Goal: Information Seeking & Learning: Learn about a topic

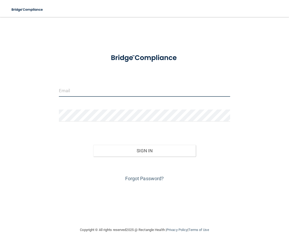
click at [156, 93] on input "email" at bounding box center [144, 91] width 171 height 12
type input "[PERSON_NAME][EMAIL_ADDRESS][PERSON_NAME][DOMAIN_NAME]"
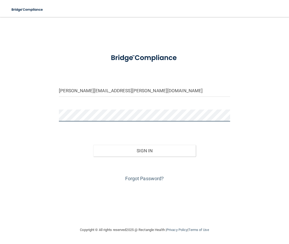
click at [93, 145] on button "Sign In" at bounding box center [144, 151] width 103 height 12
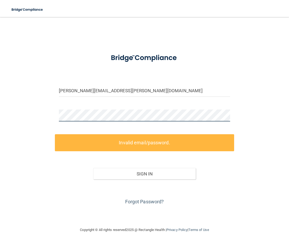
click at [32, 110] on div "[PERSON_NAME][EMAIL_ADDRESS][PERSON_NAME][DOMAIN_NAME] Invalid email/password. …" at bounding box center [144, 121] width 267 height 199
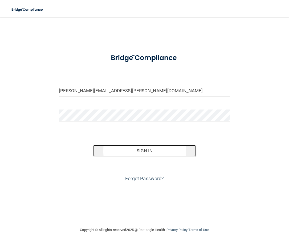
click at [177, 153] on button "Sign In" at bounding box center [144, 151] width 103 height 12
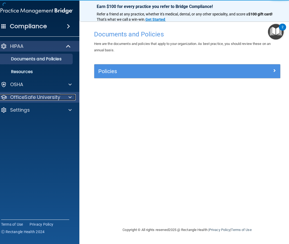
click at [68, 98] on div at bounding box center [68, 97] width 13 height 6
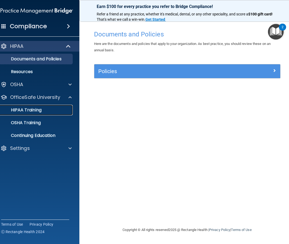
click at [37, 110] on p "HIPAA Training" at bounding box center [20, 109] width 44 height 5
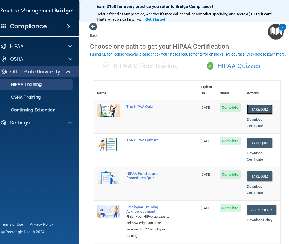
click at [261, 106] on button "Take Quiz" at bounding box center [260, 110] width 26 height 10
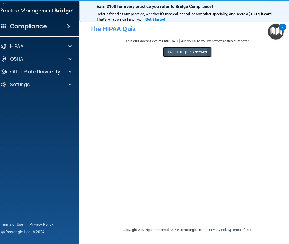
click at [186, 54] on button "Take the quiz anyway!" at bounding box center [187, 52] width 48 height 10
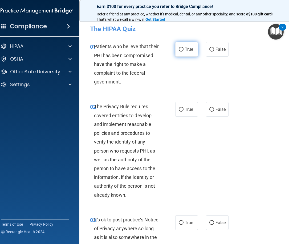
click at [184, 52] on label "True" at bounding box center [186, 49] width 23 height 15
click at [183, 52] on input "True" at bounding box center [180, 50] width 5 height 4
radio input "true"
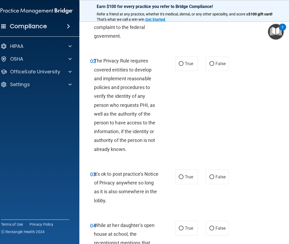
scroll to position [53, 0]
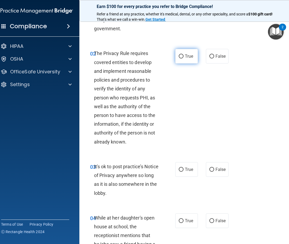
click at [182, 57] on label "True" at bounding box center [186, 56] width 23 height 15
click at [182, 57] on input "True" at bounding box center [180, 57] width 5 height 4
radio input "true"
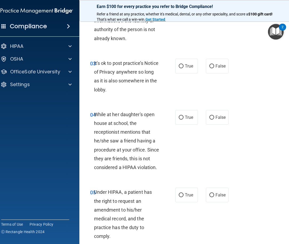
scroll to position [160, 0]
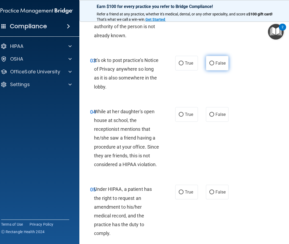
click at [210, 65] on label "False" at bounding box center [217, 63] width 23 height 15
click at [210, 65] on input "False" at bounding box center [211, 63] width 5 height 4
radio input "true"
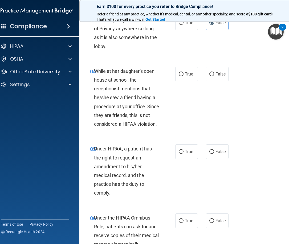
scroll to position [213, 0]
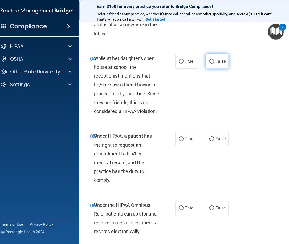
click at [222, 64] on span "False" at bounding box center [220, 61] width 10 height 5
click at [214, 64] on input "False" at bounding box center [211, 62] width 5 height 4
radio input "true"
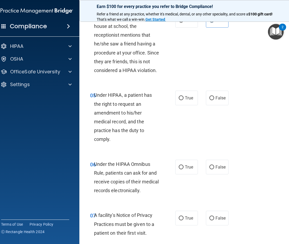
scroll to position [266, 0]
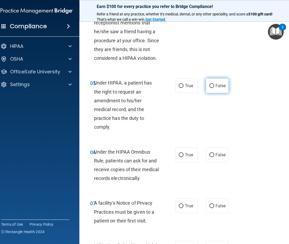
click at [211, 88] on input "False" at bounding box center [211, 86] width 5 height 4
radio input "true"
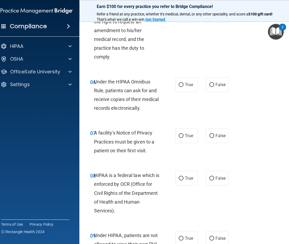
scroll to position [346, 0]
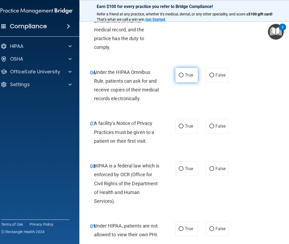
click at [192, 74] on label "True" at bounding box center [186, 75] width 23 height 15
click at [183, 74] on input "True" at bounding box center [180, 75] width 5 height 4
radio input "true"
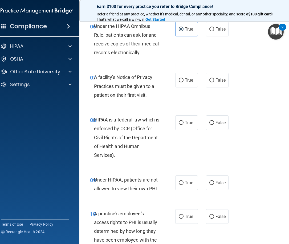
scroll to position [399, 0]
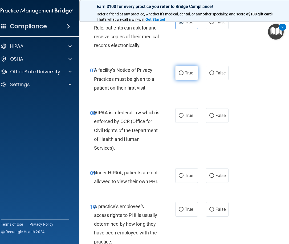
click at [181, 75] on input "True" at bounding box center [180, 73] width 5 height 4
radio input "true"
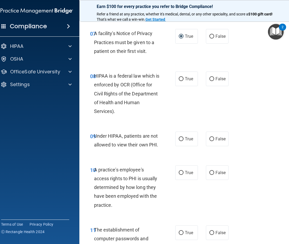
scroll to position [452, 0]
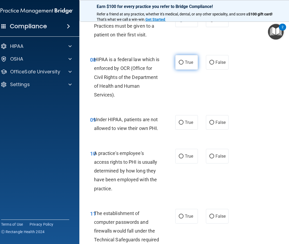
click at [178, 65] on label "True" at bounding box center [186, 62] width 23 height 15
click at [178, 65] on input "True" at bounding box center [180, 63] width 5 height 4
radio input "true"
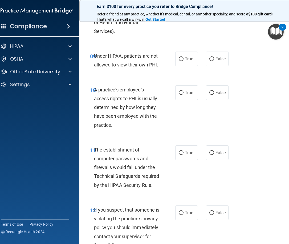
scroll to position [532, 0]
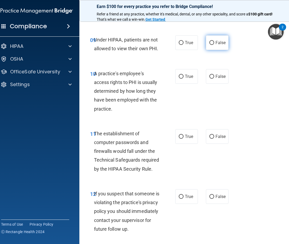
click at [215, 44] on span "False" at bounding box center [220, 42] width 10 height 5
click at [213, 44] on input "False" at bounding box center [211, 43] width 5 height 4
radio input "true"
click at [215, 77] on span "False" at bounding box center [220, 76] width 10 height 5
click at [214, 77] on input "False" at bounding box center [211, 77] width 5 height 4
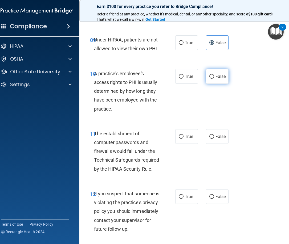
radio input "true"
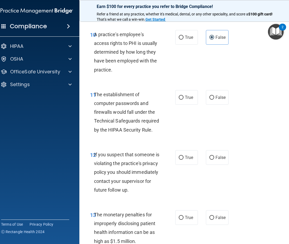
scroll to position [585, 0]
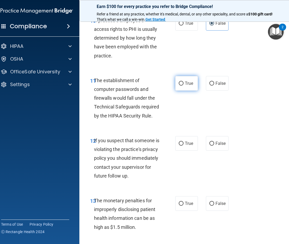
click at [192, 82] on label "True" at bounding box center [186, 83] width 23 height 15
click at [183, 82] on input "True" at bounding box center [180, 84] width 5 height 4
radio input "true"
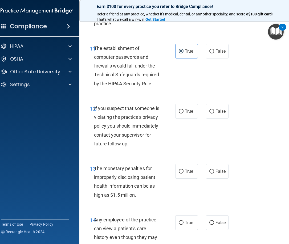
scroll to position [612, 0]
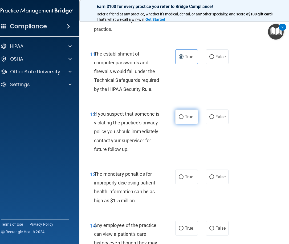
click at [188, 120] on label "True" at bounding box center [186, 117] width 23 height 15
click at [183, 119] on input "True" at bounding box center [180, 117] width 5 height 4
radio input "true"
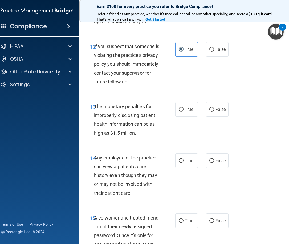
scroll to position [692, 0]
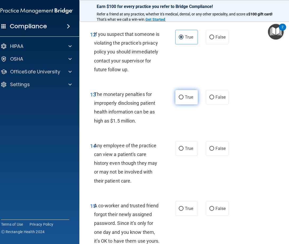
click at [185, 100] on span "True" at bounding box center [189, 97] width 8 height 5
click at [183, 99] on input "True" at bounding box center [180, 97] width 5 height 4
radio input "true"
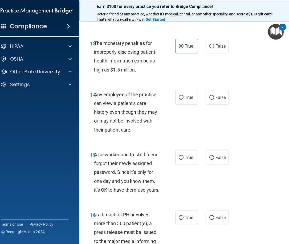
scroll to position [745, 0]
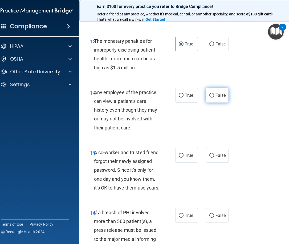
click at [215, 103] on label "False" at bounding box center [217, 95] width 23 height 15
click at [214, 98] on input "False" at bounding box center [211, 96] width 5 height 4
radio input "true"
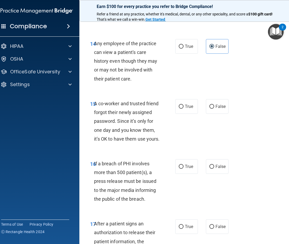
scroll to position [798, 0]
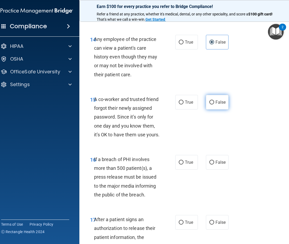
click at [221, 105] on span "False" at bounding box center [220, 102] width 10 height 5
click at [214, 105] on input "False" at bounding box center [211, 103] width 5 height 4
radio input "true"
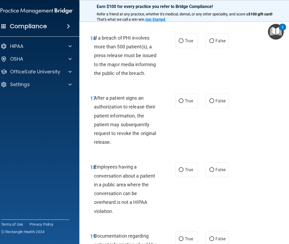
scroll to position [931, 0]
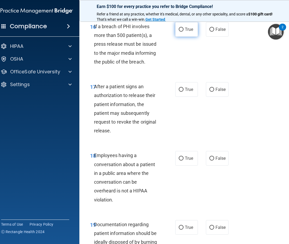
click at [180, 32] on input "True" at bounding box center [180, 30] width 5 height 4
radio input "true"
click at [182, 97] on label "True" at bounding box center [186, 89] width 23 height 15
click at [182, 92] on input "True" at bounding box center [180, 90] width 5 height 4
radio input "true"
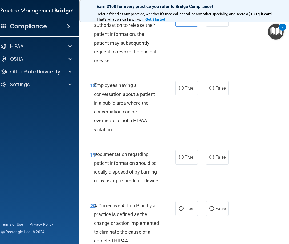
scroll to position [1011, 0]
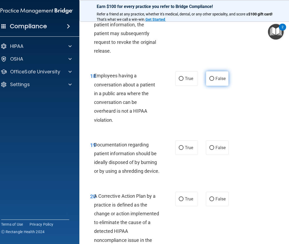
click at [216, 86] on label "False" at bounding box center [217, 78] width 23 height 15
click at [214, 81] on input "False" at bounding box center [211, 79] width 5 height 4
radio input "true"
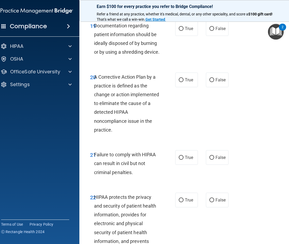
scroll to position [1117, 0]
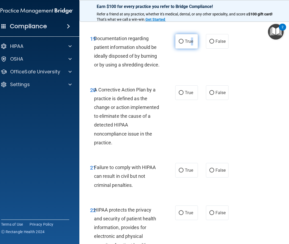
click at [190, 44] on span "True" at bounding box center [189, 41] width 8 height 5
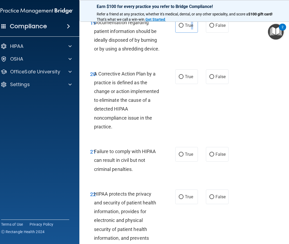
scroll to position [1080, 0]
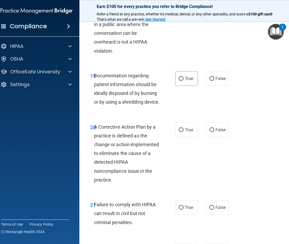
click at [242, 113] on div "19 Documentation regarding patient information should be ideally disposed of by…" at bounding box center [187, 90] width 202 height 51
click at [180, 81] on input "True" at bounding box center [180, 79] width 5 height 4
radio input "true"
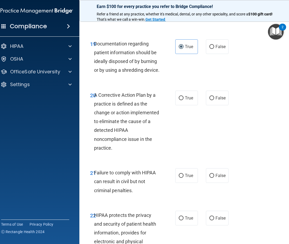
scroll to position [1133, 0]
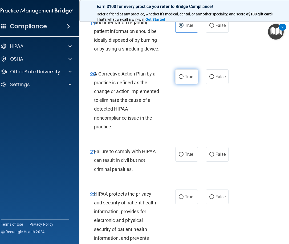
click at [188, 84] on label "True" at bounding box center [186, 76] width 23 height 15
click at [183, 79] on input "True" at bounding box center [180, 77] width 5 height 4
radio input "true"
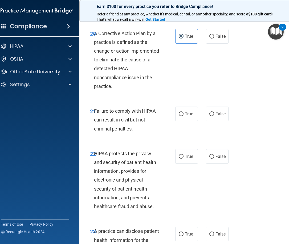
scroll to position [1186, 0]
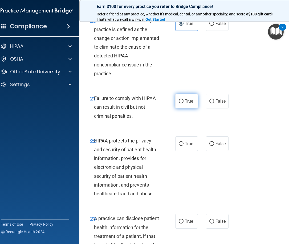
click at [176, 109] on label "True" at bounding box center [186, 101] width 23 height 15
click at [178, 103] on input "True" at bounding box center [180, 101] width 5 height 4
radio input "true"
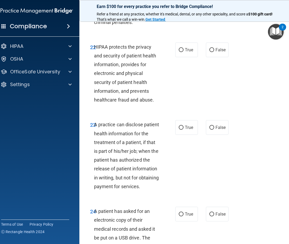
scroll to position [1293, 0]
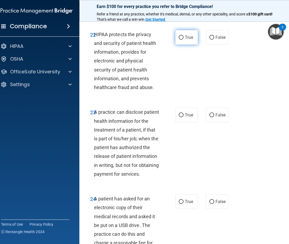
click at [182, 45] on label "True" at bounding box center [186, 37] width 23 height 15
click at [182, 40] on input "True" at bounding box center [180, 38] width 5 height 4
radio input "true"
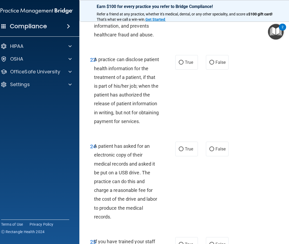
scroll to position [1346, 0]
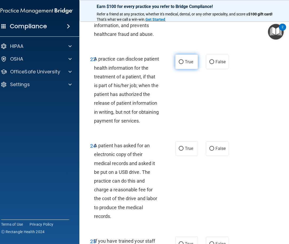
click at [182, 69] on label "True" at bounding box center [186, 62] width 23 height 15
click at [182, 64] on input "True" at bounding box center [180, 62] width 5 height 4
radio input "true"
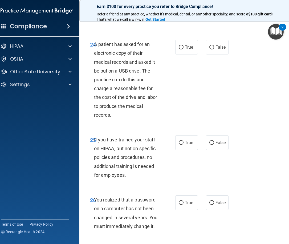
scroll to position [1452, 0]
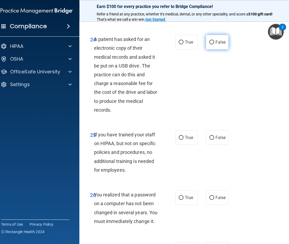
click at [214, 49] on label "False" at bounding box center [217, 42] width 23 height 15
click at [214, 44] on input "False" at bounding box center [211, 42] width 5 height 4
radio input "true"
click at [185, 45] on span "True" at bounding box center [189, 42] width 8 height 5
click at [183, 44] on input "True" at bounding box center [180, 42] width 5 height 4
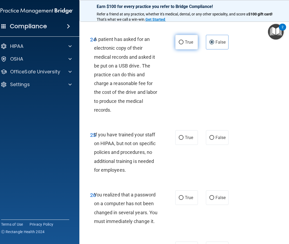
radio input "true"
radio input "false"
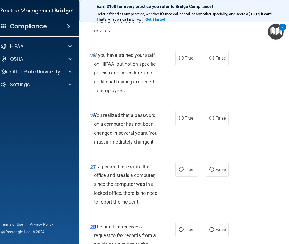
scroll to position [1532, 0]
click at [216, 65] on label "False" at bounding box center [217, 58] width 23 height 15
click at [214, 60] on input "False" at bounding box center [211, 58] width 5 height 4
radio input "true"
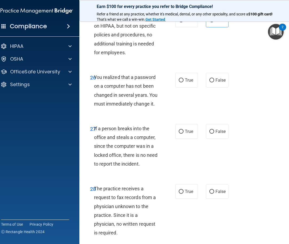
scroll to position [1585, 0]
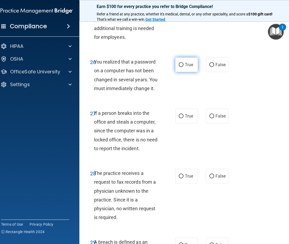
click at [180, 72] on label "True" at bounding box center [186, 64] width 23 height 15
click at [180, 67] on input "True" at bounding box center [180, 65] width 5 height 4
radio input "true"
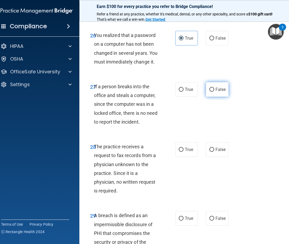
click at [210, 92] on input "False" at bounding box center [211, 90] width 5 height 4
radio input "true"
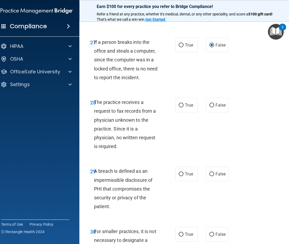
scroll to position [1692, 0]
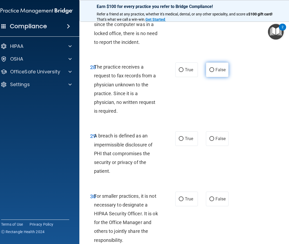
click at [218, 72] on span "False" at bounding box center [220, 69] width 10 height 5
click at [214, 72] on input "False" at bounding box center [211, 70] width 5 height 4
radio input "true"
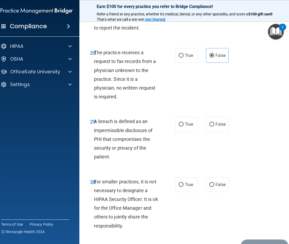
scroll to position [1745, 0]
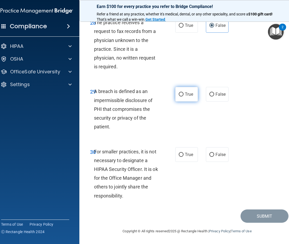
click at [188, 97] on span "True" at bounding box center [189, 94] width 8 height 5
click at [183, 97] on input "True" at bounding box center [180, 95] width 5 height 4
radio input "true"
click at [218, 153] on span "False" at bounding box center [220, 154] width 10 height 5
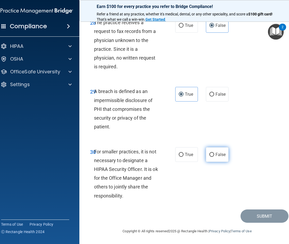
click at [214, 153] on input "False" at bounding box center [211, 155] width 5 height 4
radio input "true"
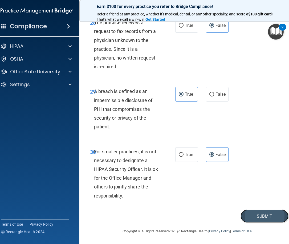
click at [254, 216] on button "Submit" at bounding box center [264, 217] width 48 height 14
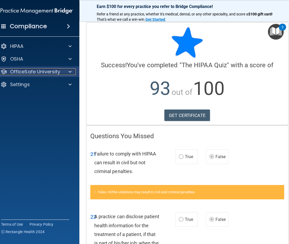
click at [39, 72] on p "OfficeSafe University" at bounding box center [35, 72] width 50 height 6
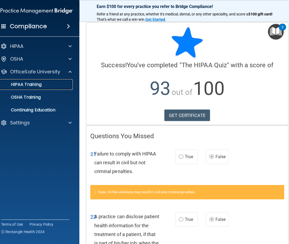
click at [32, 84] on p "HIPAA Training" at bounding box center [20, 84] width 44 height 5
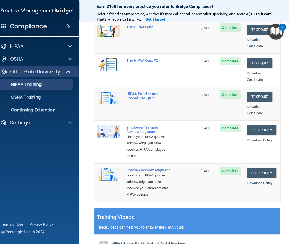
scroll to position [53, 0]
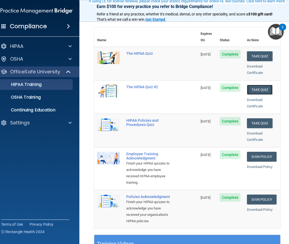
click at [256, 85] on button "Take Quiz" at bounding box center [260, 90] width 26 height 10
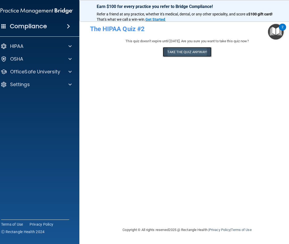
click at [185, 51] on button "Take the quiz anyway!" at bounding box center [187, 52] width 48 height 10
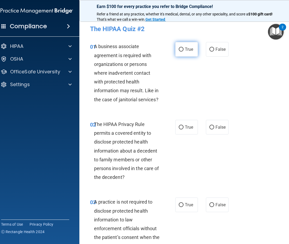
click at [186, 54] on label "True" at bounding box center [186, 49] width 23 height 15
click at [183, 52] on input "True" at bounding box center [180, 50] width 5 height 4
radio input "true"
click at [220, 127] on span "False" at bounding box center [220, 127] width 10 height 5
click at [214, 127] on input "False" at bounding box center [211, 128] width 5 height 4
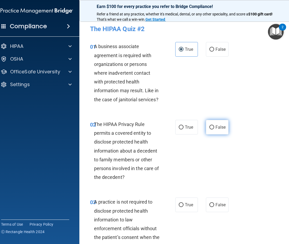
radio input "true"
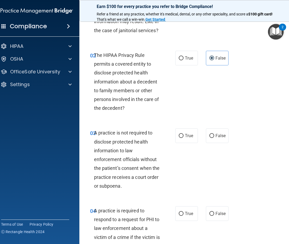
scroll to position [80, 0]
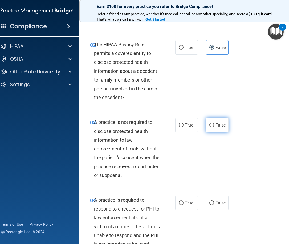
click at [223, 126] on span "False" at bounding box center [220, 125] width 10 height 5
click at [214, 126] on input "False" at bounding box center [211, 125] width 5 height 4
radio input "true"
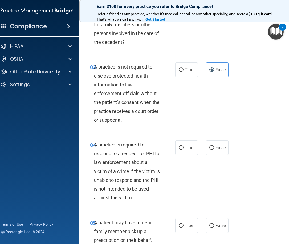
scroll to position [160, 0]
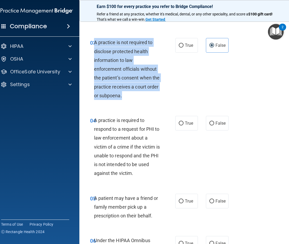
drag, startPoint x: 93, startPoint y: 42, endPoint x: 146, endPoint y: 95, distance: 75.2
click at [146, 95] on div "A practice is not required to disclose protected health information to law enfo…" at bounding box center [129, 69] width 70 height 62
copy span "A practice is not required to disclose protected health information to law enfo…"
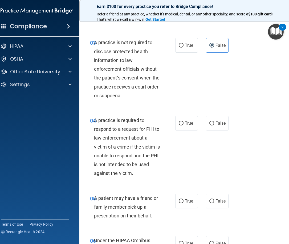
click at [266, 104] on div "03 A practice is not required to disclose protected health information to law e…" at bounding box center [187, 70] width 202 height 78
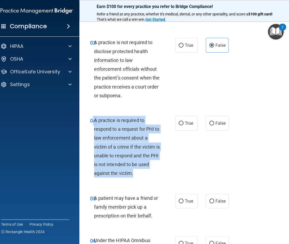
drag, startPoint x: 92, startPoint y: 122, endPoint x: 160, endPoint y: 173, distance: 85.8
click at [160, 173] on div "04 A practice is required to respond to a request for PHI to law enforcement ab…" at bounding box center [132, 148] width 101 height 65
copy div "4 A practice is required to respond to a request for PHI to law enforcement abo…"
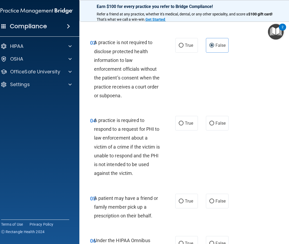
click at [217, 164] on div "04 A practice is required to respond to a request for PHI to law enforcement ab…" at bounding box center [187, 148] width 202 height 78
click at [181, 124] on label "True" at bounding box center [186, 123] width 23 height 15
click at [181, 124] on input "True" at bounding box center [180, 124] width 5 height 4
radio input "true"
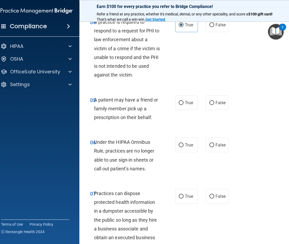
scroll to position [266, 0]
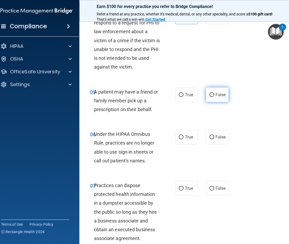
click at [217, 95] on span "False" at bounding box center [220, 94] width 10 height 5
click at [214, 95] on input "False" at bounding box center [211, 95] width 5 height 4
radio input "true"
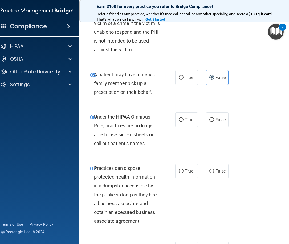
scroll to position [293, 0]
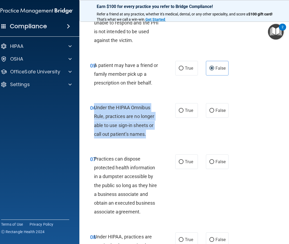
drag, startPoint x: 92, startPoint y: 107, endPoint x: 148, endPoint y: 139, distance: 64.8
click at [148, 139] on div "Under the HIPAA Omnibus Rule, practices are no longer able to use sign-in sheet…" at bounding box center [129, 120] width 70 height 35
copy span "Under the HIPAA Omnibus Rule, practices are no longer able to use sign-in sheet…"
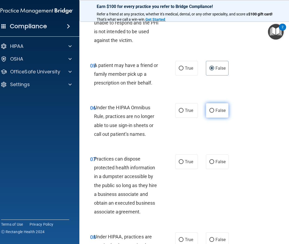
click at [218, 111] on span "False" at bounding box center [220, 110] width 10 height 5
click at [214, 111] on input "False" at bounding box center [211, 111] width 5 height 4
radio input "true"
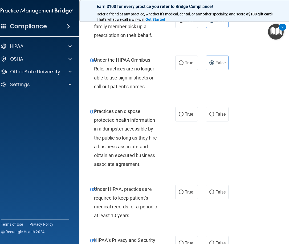
scroll to position [372, 0]
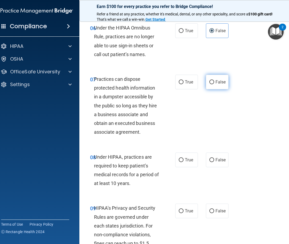
click at [215, 88] on label "False" at bounding box center [217, 82] width 23 height 15
click at [214, 84] on input "False" at bounding box center [211, 82] width 5 height 4
radio input "true"
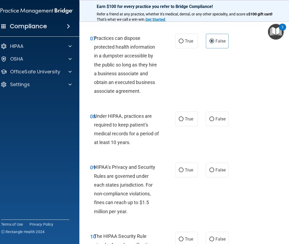
scroll to position [426, 0]
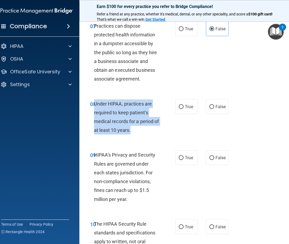
drag, startPoint x: 92, startPoint y: 102, endPoint x: 142, endPoint y: 129, distance: 57.0
click at [142, 129] on div "Under HIPAA, practices are required to keep patient’s medical records for a per…" at bounding box center [129, 116] width 70 height 35
copy span "Under HIPAA, practices are required to keep patient’s medical records for a per…"
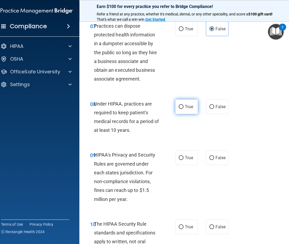
click at [182, 111] on label "True" at bounding box center [186, 106] width 23 height 15
click at [182, 109] on input "True" at bounding box center [180, 107] width 5 height 4
radio input "true"
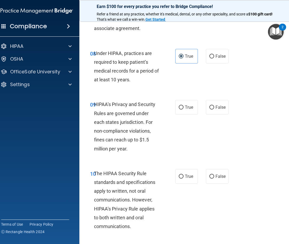
scroll to position [479, 0]
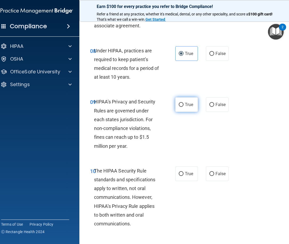
click at [190, 102] on label "True" at bounding box center [186, 104] width 23 height 15
click at [183, 103] on input "True" at bounding box center [180, 105] width 5 height 4
radio input "true"
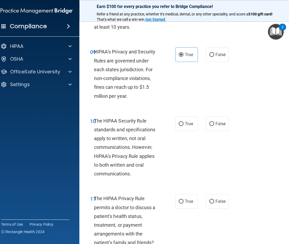
scroll to position [559, 0]
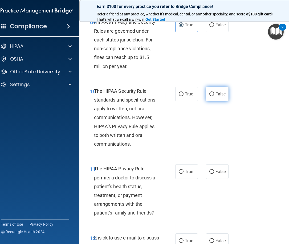
click at [212, 95] on input "False" at bounding box center [211, 94] width 5 height 4
radio input "true"
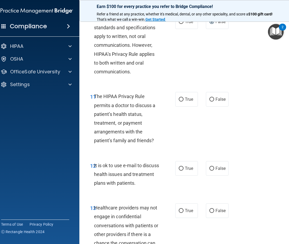
scroll to position [638, 0]
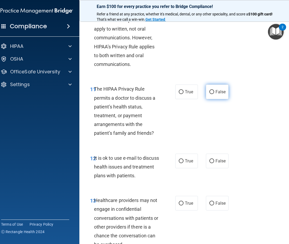
click at [215, 93] on span "False" at bounding box center [220, 91] width 10 height 5
click at [214, 93] on input "False" at bounding box center [211, 92] width 5 height 4
radio input "true"
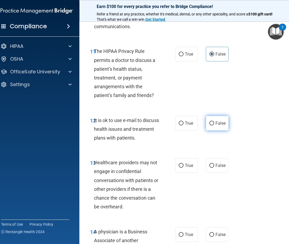
scroll to position [692, 0]
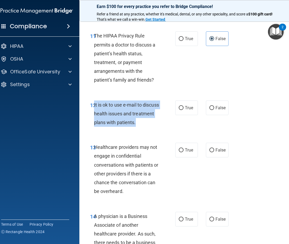
drag, startPoint x: 92, startPoint y: 103, endPoint x: 161, endPoint y: 128, distance: 73.4
click at [161, 128] on div "12 It is ok to use e-mail to discuss health issues and treatment plans with pat…" at bounding box center [132, 115] width 101 height 29
copy span "It is ok to use e-mail to discuss health issues and treatment plans with patien…"
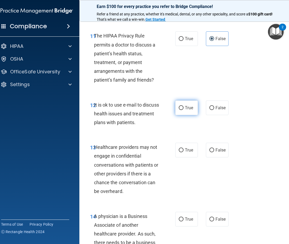
click at [186, 112] on label "True" at bounding box center [186, 108] width 23 height 15
click at [183, 110] on input "True" at bounding box center [180, 108] width 5 height 4
radio input "true"
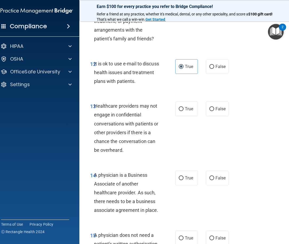
scroll to position [745, 0]
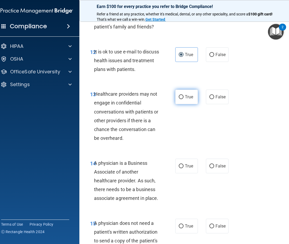
click at [180, 96] on input "True" at bounding box center [180, 97] width 5 height 4
radio input "true"
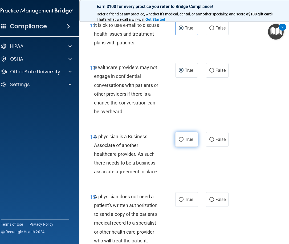
click at [180, 142] on label "True" at bounding box center [186, 139] width 23 height 15
click at [180, 142] on input "True" at bounding box center [180, 140] width 5 height 4
radio input "true"
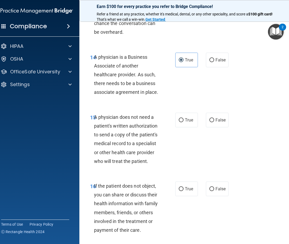
scroll to position [851, 0]
click at [218, 118] on span "False" at bounding box center [220, 119] width 10 height 5
click at [214, 118] on input "False" at bounding box center [211, 120] width 5 height 4
radio input "true"
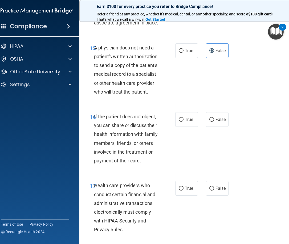
scroll to position [931, 0]
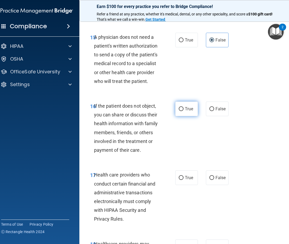
click at [189, 113] on label "True" at bounding box center [186, 109] width 23 height 15
click at [183, 111] on input "True" at bounding box center [180, 109] width 5 height 4
radio input "true"
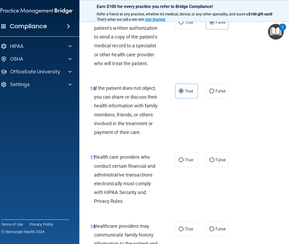
scroll to position [984, 0]
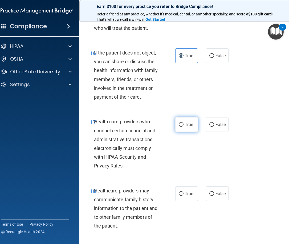
click at [178, 125] on input "True" at bounding box center [180, 125] width 5 height 4
radio input "true"
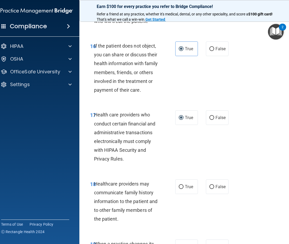
scroll to position [1011, 0]
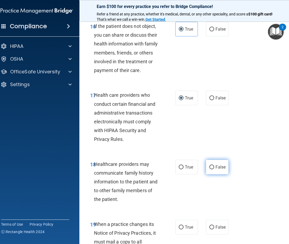
click at [219, 172] on label "False" at bounding box center [217, 167] width 23 height 15
click at [214, 169] on input "False" at bounding box center [211, 167] width 5 height 4
radio input "true"
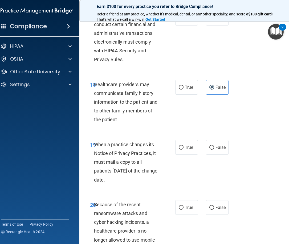
scroll to position [1117, 0]
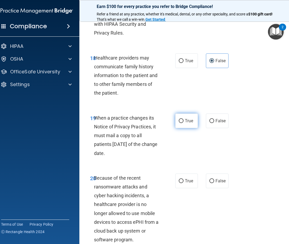
click at [185, 122] on span "True" at bounding box center [189, 120] width 8 height 5
click at [183, 122] on input "True" at bounding box center [180, 121] width 5 height 4
radio input "true"
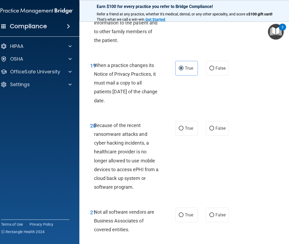
scroll to position [1170, 0]
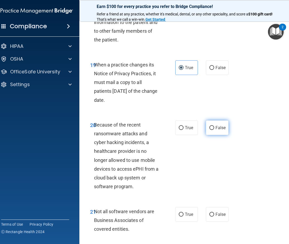
click at [219, 129] on span "False" at bounding box center [220, 127] width 10 height 5
click at [214, 129] on input "False" at bounding box center [211, 128] width 5 height 4
radio input "true"
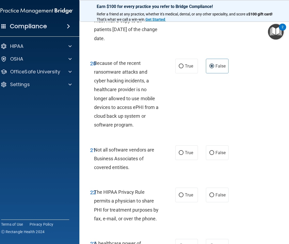
scroll to position [1250, 0]
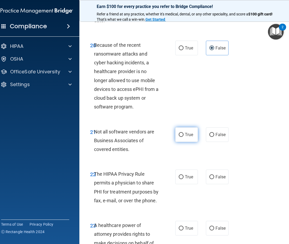
click at [185, 137] on span "True" at bounding box center [189, 134] width 8 height 5
click at [183, 137] on input "True" at bounding box center [180, 135] width 5 height 4
radio input "true"
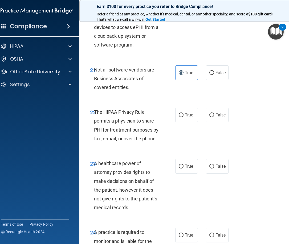
scroll to position [1330, 0]
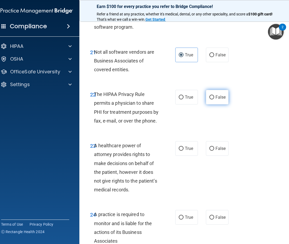
click at [217, 100] on label "False" at bounding box center [217, 97] width 23 height 15
click at [214, 99] on input "False" at bounding box center [211, 97] width 5 height 4
radio input "true"
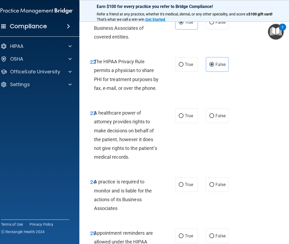
scroll to position [1383, 0]
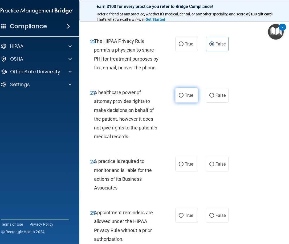
click at [185, 95] on span "True" at bounding box center [189, 95] width 8 height 5
click at [183, 95] on input "True" at bounding box center [180, 96] width 5 height 4
radio input "true"
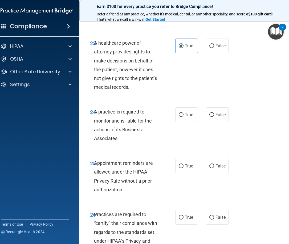
scroll to position [1436, 0]
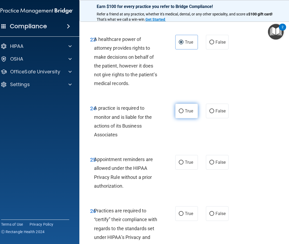
click at [188, 118] on label "True" at bounding box center [186, 111] width 23 height 15
click at [183, 113] on input "True" at bounding box center [180, 111] width 5 height 4
radio input "true"
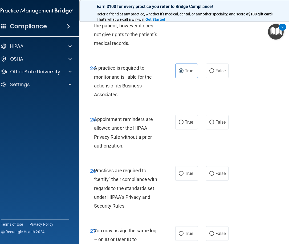
scroll to position [1490, 0]
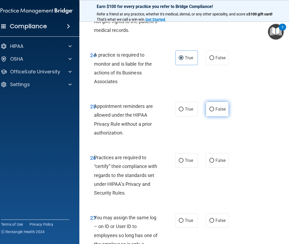
click at [215, 115] on label "False" at bounding box center [217, 109] width 23 height 15
click at [214, 111] on input "False" at bounding box center [211, 109] width 5 height 4
radio input "true"
drag, startPoint x: 92, startPoint y: 103, endPoint x: 143, endPoint y: 142, distance: 64.1
click at [143, 141] on div "25 Appointment reminders are allowed under the HIPAA Privacy Rule without a pri…" at bounding box center [187, 120] width 202 height 51
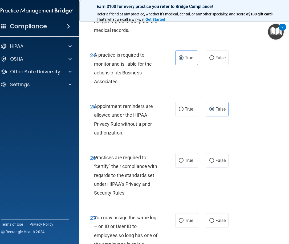
click at [143, 141] on div "25 Appointment reminders are allowed under the HIPAA Privacy Rule without a pri…" at bounding box center [187, 120] width 202 height 51
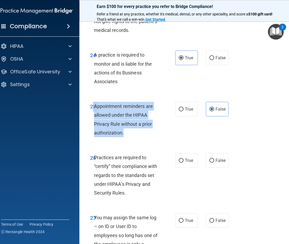
drag, startPoint x: 92, startPoint y: 106, endPoint x: 133, endPoint y: 139, distance: 53.1
click at [133, 139] on div "25 Appointment reminders are allowed under the HIPAA Privacy Rule without a pri…" at bounding box center [132, 121] width 101 height 38
copy div "5 Appointment reminders are allowed under the HIPAA Privacy Rule without a prio…"
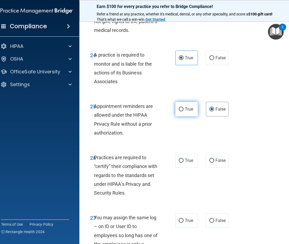
click at [186, 104] on label "True" at bounding box center [186, 109] width 23 height 15
click at [183, 107] on input "True" at bounding box center [180, 109] width 5 height 4
radio input "true"
radio input "false"
click at [186, 108] on span "True" at bounding box center [189, 109] width 8 height 5
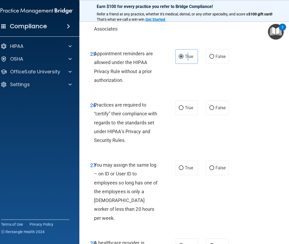
scroll to position [1543, 0]
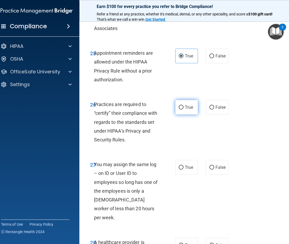
click at [185, 109] on span "True" at bounding box center [189, 107] width 8 height 5
click at [183, 109] on input "True" at bounding box center [180, 108] width 5 height 4
radio input "true"
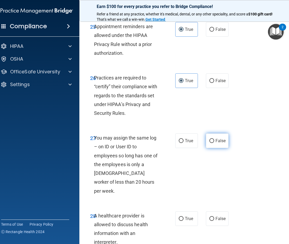
click at [223, 145] on label "False" at bounding box center [217, 141] width 23 height 15
click at [218, 143] on span "False" at bounding box center [220, 140] width 10 height 5
click at [214, 143] on input "False" at bounding box center [211, 141] width 5 height 4
radio input "true"
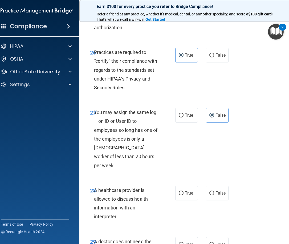
scroll to position [1623, 0]
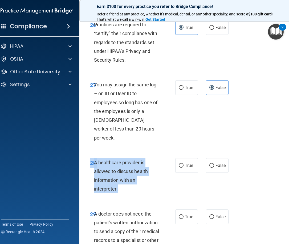
drag, startPoint x: 118, startPoint y: 182, endPoint x: 86, endPoint y: 156, distance: 40.7
click at [86, 158] on div "28 A healthcare provider is allowed to discuss health information with an inter…" at bounding box center [132, 177] width 101 height 38
copy div "28 A healthcare provider is allowed to discuss health information with an inter…"
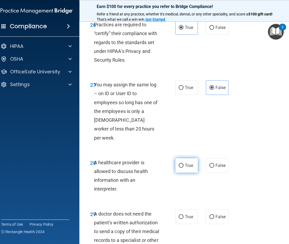
click at [188, 163] on span "True" at bounding box center [189, 165] width 8 height 5
click at [182, 158] on label "True" at bounding box center [186, 165] width 23 height 15
click at [182, 164] on input "True" at bounding box center [180, 166] width 5 height 4
radio input "true"
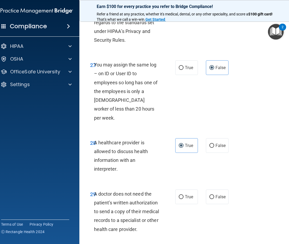
scroll to position [1702, 0]
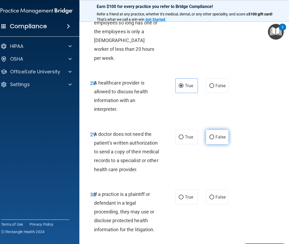
click at [218, 131] on label "False" at bounding box center [217, 137] width 23 height 15
click at [214, 135] on input "False" at bounding box center [211, 137] width 5 height 4
radio input "true"
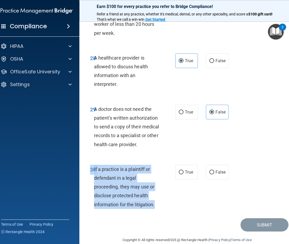
drag, startPoint x: 153, startPoint y: 197, endPoint x: 83, endPoint y: 162, distance: 78.6
click at [83, 165] on div "30 If a practice is a plaintiff or defendant in a legal proceeding, they may us…" at bounding box center [132, 188] width 101 height 47
copy div "30 If a practice is a plaintiff or defendant in a legal proceeding, they may us…"
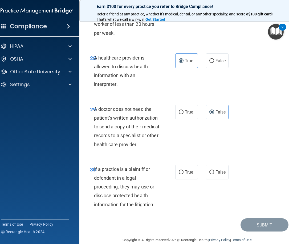
click at [192, 172] on div "30 If a practice is a plaintiff or defendant in a legal proceeding, they may us…" at bounding box center [187, 188] width 202 height 60
click at [185, 170] on span "True" at bounding box center [189, 172] width 8 height 5
click at [183, 171] on input "True" at bounding box center [180, 173] width 5 height 4
radio input "true"
click at [271, 218] on button "Submit" at bounding box center [264, 225] width 48 height 14
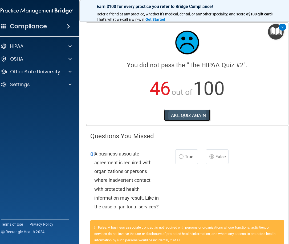
click at [197, 115] on button "TAKE QUIZ AGAIN" at bounding box center [187, 116] width 46 height 12
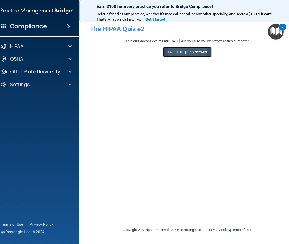
click at [182, 54] on button "Take the quiz anyway!" at bounding box center [187, 52] width 48 height 10
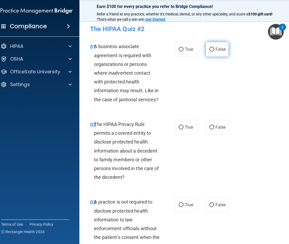
click at [218, 52] on label "False" at bounding box center [217, 49] width 23 height 15
click at [214, 52] on input "False" at bounding box center [211, 50] width 5 height 4
radio input "true"
click at [185, 129] on span "True" at bounding box center [189, 127] width 8 height 5
click at [183, 129] on input "True" at bounding box center [180, 128] width 5 height 4
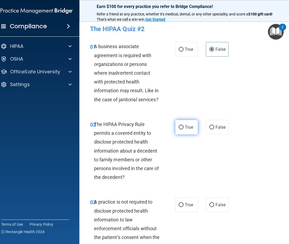
radio input "true"
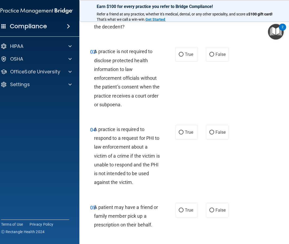
scroll to position [160, 0]
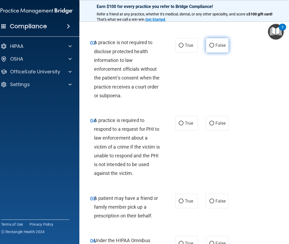
click at [215, 47] on span "False" at bounding box center [220, 45] width 10 height 5
click at [214, 47] on input "False" at bounding box center [211, 46] width 5 height 4
radio input "true"
click at [181, 124] on input "True" at bounding box center [180, 124] width 5 height 4
radio input "true"
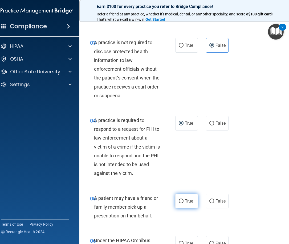
click at [185, 200] on span "True" at bounding box center [189, 201] width 8 height 5
click at [183, 200] on input "True" at bounding box center [180, 202] width 5 height 4
radio input "true"
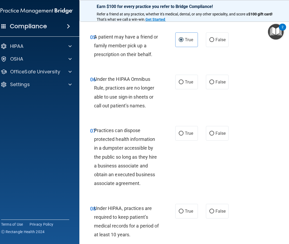
scroll to position [346, 0]
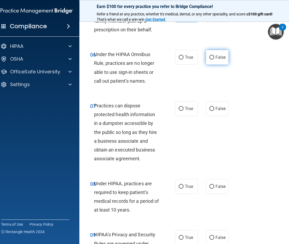
click at [219, 61] on label "False" at bounding box center [217, 57] width 23 height 15
click at [214, 60] on input "False" at bounding box center [211, 58] width 5 height 4
radio input "true"
click at [216, 108] on span "False" at bounding box center [220, 108] width 10 height 5
click at [214, 108] on input "False" at bounding box center [211, 109] width 5 height 4
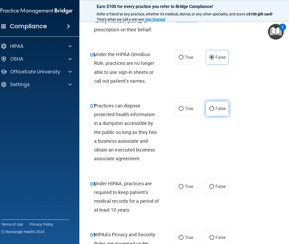
radio input "true"
click at [215, 184] on label "False" at bounding box center [217, 186] width 23 height 15
click at [214, 185] on input "False" at bounding box center [211, 187] width 5 height 4
radio input "true"
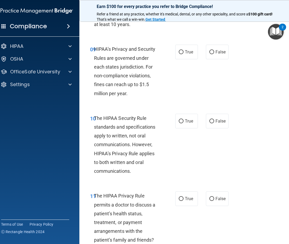
scroll to position [532, 0]
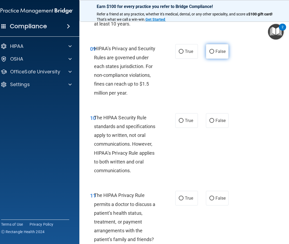
click at [209, 52] on input "False" at bounding box center [211, 52] width 5 height 4
radio input "true"
click at [181, 122] on label "True" at bounding box center [186, 120] width 23 height 15
click at [181, 122] on input "True" at bounding box center [180, 121] width 5 height 4
radio input "true"
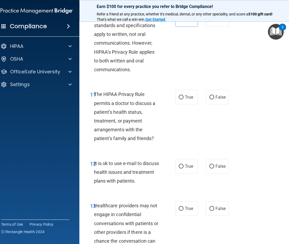
scroll to position [665, 0]
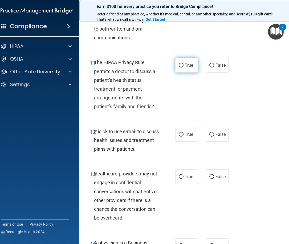
click at [185, 67] on span "True" at bounding box center [189, 65] width 8 height 5
click at [183, 67] on input "True" at bounding box center [180, 66] width 5 height 4
radio input "true"
click at [179, 139] on label "True" at bounding box center [186, 134] width 23 height 15
click at [179, 137] on input "True" at bounding box center [180, 135] width 5 height 4
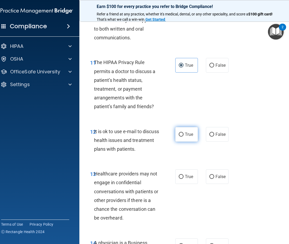
radio input "true"
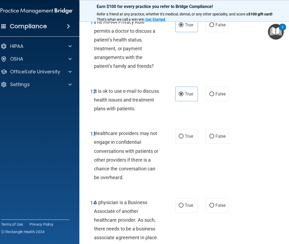
scroll to position [745, 0]
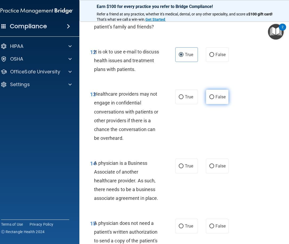
click at [221, 97] on span "False" at bounding box center [220, 96] width 10 height 5
click at [214, 97] on input "False" at bounding box center [211, 97] width 5 height 4
radio input "true"
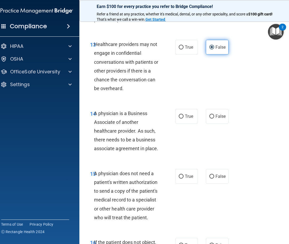
scroll to position [798, 0]
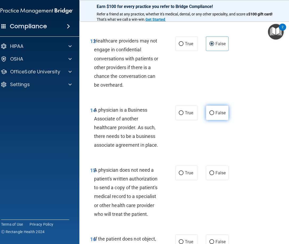
click at [217, 109] on label "False" at bounding box center [217, 113] width 23 height 15
click at [214, 111] on input "False" at bounding box center [211, 113] width 5 height 4
radio input "true"
click at [188, 171] on span "True" at bounding box center [189, 173] width 8 height 5
click at [183, 171] on input "True" at bounding box center [180, 173] width 5 height 4
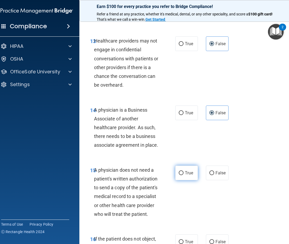
radio input "true"
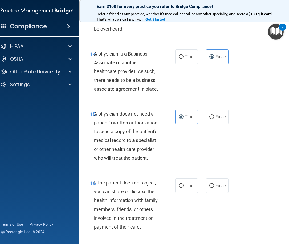
scroll to position [878, 0]
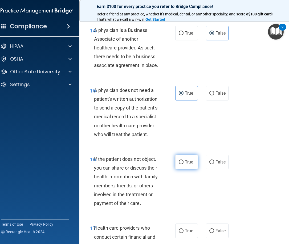
click at [185, 163] on span "True" at bounding box center [189, 162] width 8 height 5
click at [183, 163] on input "True" at bounding box center [180, 162] width 5 height 4
radio input "true"
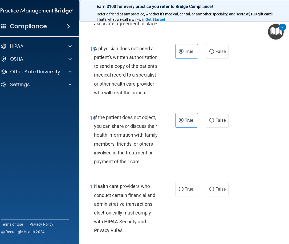
scroll to position [931, 0]
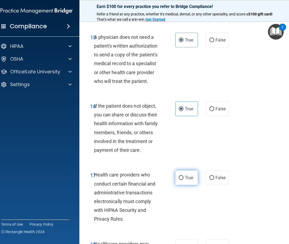
drag, startPoint x: 185, startPoint y: 176, endPoint x: 192, endPoint y: 176, distance: 6.9
click at [185, 176] on span "True" at bounding box center [189, 177] width 8 height 5
click at [183, 176] on input "True" at bounding box center [180, 178] width 5 height 4
radio input "true"
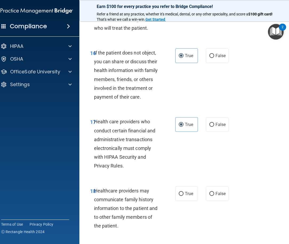
scroll to position [1011, 0]
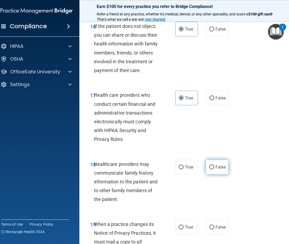
click at [216, 171] on label "False" at bounding box center [217, 167] width 23 height 15
click at [214, 169] on input "False" at bounding box center [211, 167] width 5 height 4
radio input "true"
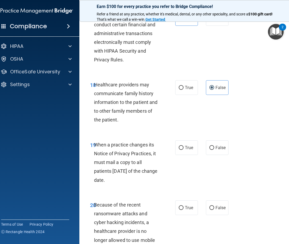
scroll to position [1091, 0]
click at [210, 149] on input "False" at bounding box center [211, 148] width 5 height 4
radio input "true"
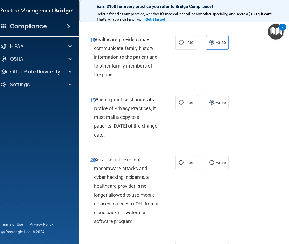
scroll to position [1144, 0]
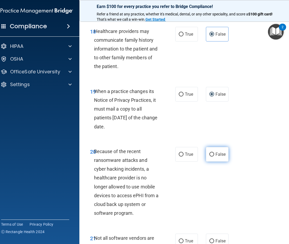
click at [214, 157] on label "False" at bounding box center [217, 154] width 23 height 15
click at [214, 157] on input "False" at bounding box center [211, 155] width 5 height 4
radio input "true"
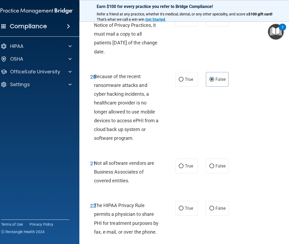
scroll to position [1224, 0]
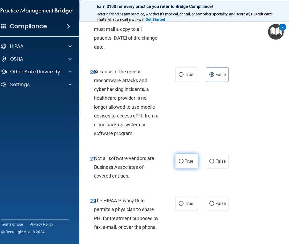
click at [177, 158] on label "True" at bounding box center [186, 161] width 23 height 15
click at [178, 160] on input "True" at bounding box center [180, 162] width 5 height 4
radio input "true"
click at [184, 200] on label "True" at bounding box center [186, 203] width 23 height 15
click at [183, 202] on input "True" at bounding box center [180, 204] width 5 height 4
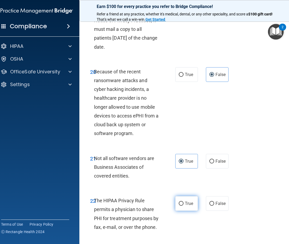
radio input "true"
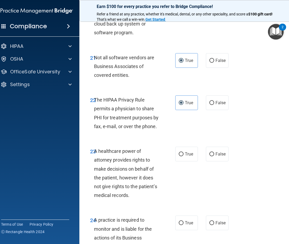
scroll to position [1330, 0]
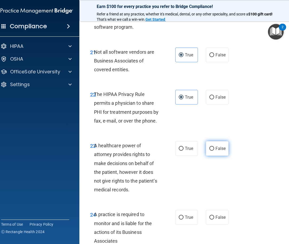
click at [218, 148] on span "False" at bounding box center [220, 148] width 10 height 5
click at [214, 148] on input "False" at bounding box center [211, 149] width 5 height 4
radio input "true"
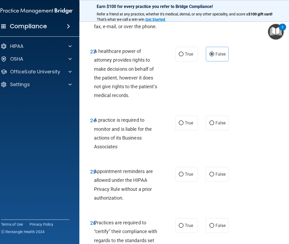
scroll to position [1436, 0]
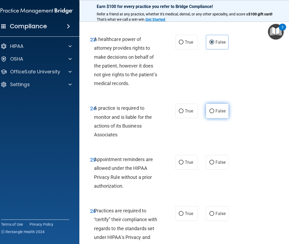
click at [217, 116] on label "False" at bounding box center [217, 111] width 23 height 15
click at [214, 113] on input "False" at bounding box center [211, 111] width 5 height 4
radio input "true"
click at [211, 165] on label "False" at bounding box center [217, 162] width 23 height 15
click at [211, 165] on input "False" at bounding box center [211, 163] width 5 height 4
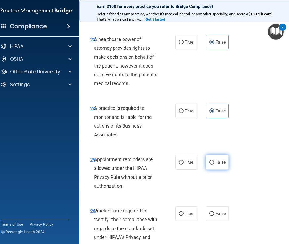
radio input "true"
click at [187, 167] on label "True" at bounding box center [186, 162] width 23 height 15
click at [183, 165] on input "True" at bounding box center [180, 163] width 5 height 4
radio input "true"
radio input "false"
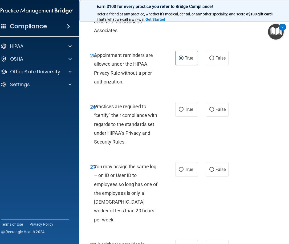
scroll to position [1543, 0]
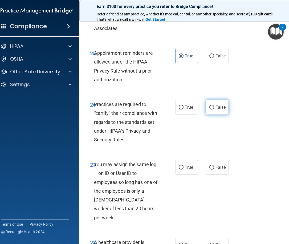
click at [218, 110] on span "False" at bounding box center [220, 107] width 10 height 5
click at [214, 110] on input "False" at bounding box center [211, 108] width 5 height 4
radio input "true"
click at [215, 170] on span "False" at bounding box center [220, 167] width 10 height 5
click at [214, 170] on input "False" at bounding box center [211, 168] width 5 height 4
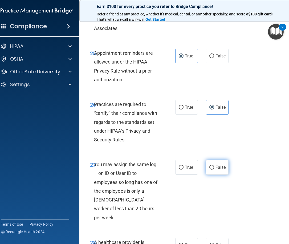
radio input "true"
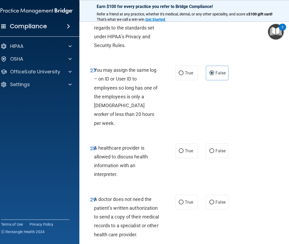
scroll to position [1649, 0]
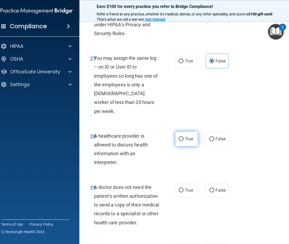
click at [178, 137] on input "True" at bounding box center [180, 139] width 5 height 4
radio input "true"
click at [187, 186] on label "True" at bounding box center [186, 190] width 23 height 15
click at [183, 189] on input "True" at bounding box center [180, 191] width 5 height 4
radio input "true"
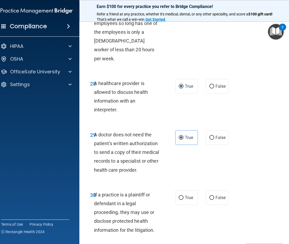
scroll to position [1702, 0]
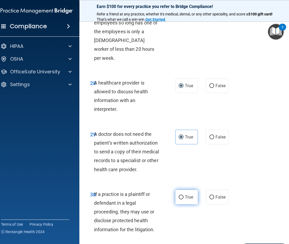
click at [186, 195] on span "True" at bounding box center [189, 197] width 8 height 5
click at [183, 196] on input "True" at bounding box center [180, 198] width 5 height 4
radio input "true"
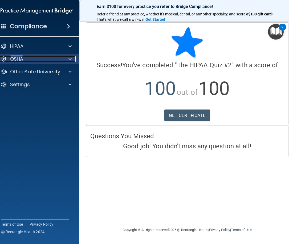
click at [16, 56] on p "OSHA" at bounding box center [16, 59] width 13 height 6
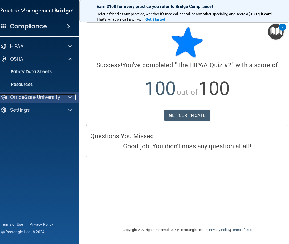
click at [35, 100] on p "OfficeSafe University" at bounding box center [35, 97] width 50 height 6
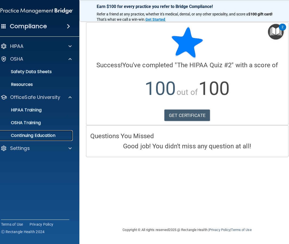
click at [43, 135] on p "Continuing Education" at bounding box center [34, 135] width 73 height 5
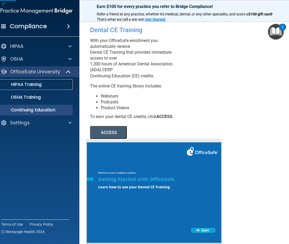
click at [32, 82] on p "HIPAA Training" at bounding box center [20, 84] width 44 height 5
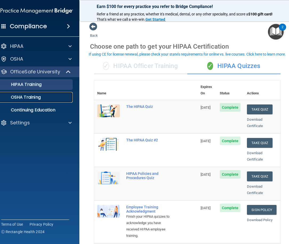
click at [28, 96] on p "OSHA Training" at bounding box center [19, 97] width 43 height 5
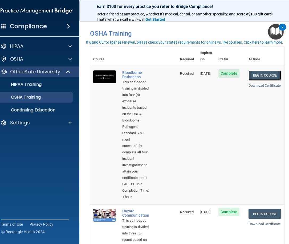
click at [256, 70] on link "Begin Course" at bounding box center [264, 75] width 32 height 10
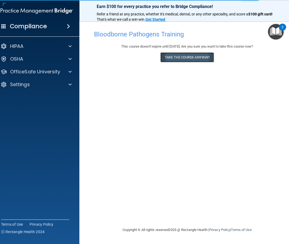
click at [177, 57] on button "Take the course anyway!" at bounding box center [186, 57] width 53 height 10
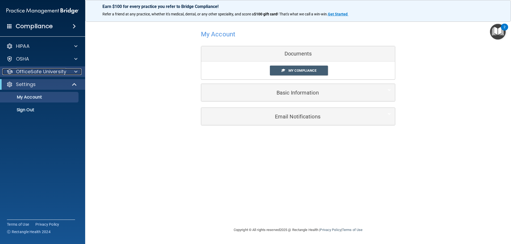
click at [23, 70] on p "OfficeSafe University" at bounding box center [41, 72] width 50 height 6
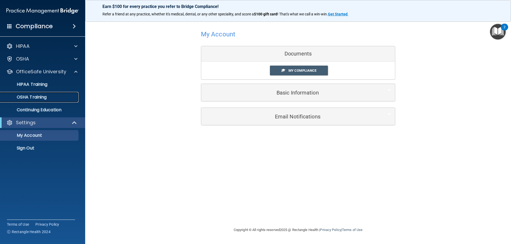
click at [35, 95] on p "OSHA Training" at bounding box center [24, 97] width 43 height 5
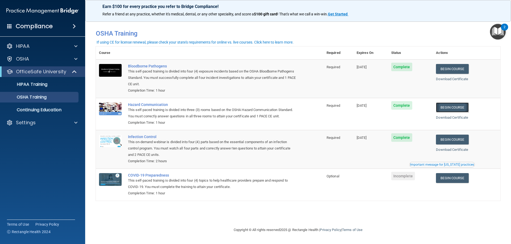
click at [288, 107] on link "Begin Course" at bounding box center [452, 108] width 32 height 10
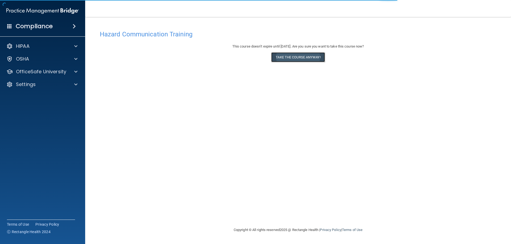
click at [294, 59] on button "Take the course anyway!" at bounding box center [297, 57] width 53 height 10
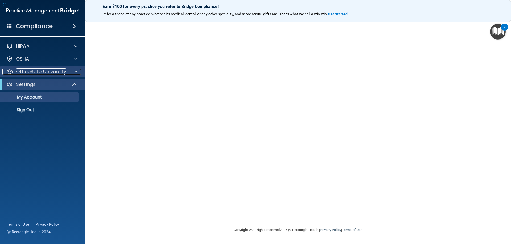
click at [39, 73] on p "OfficeSafe University" at bounding box center [41, 72] width 50 height 6
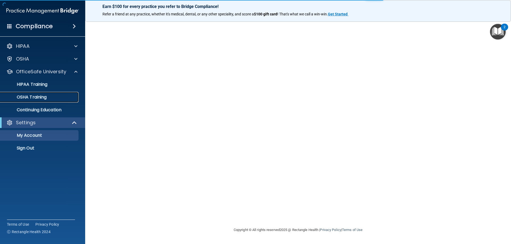
click at [34, 96] on p "OSHA Training" at bounding box center [24, 97] width 43 height 5
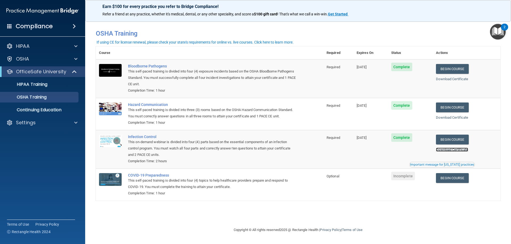
click at [458, 151] on link "Download Certificate" at bounding box center [452, 150] width 32 height 4
click at [455, 79] on link "Download Certificate" at bounding box center [452, 79] width 32 height 4
click at [58, 113] on p "Continuing Education" at bounding box center [39, 109] width 73 height 5
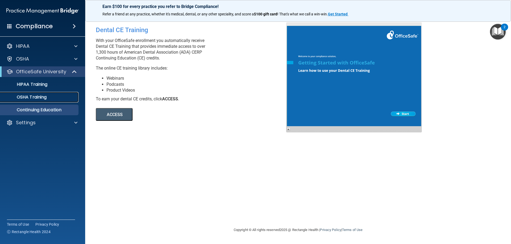
click at [34, 98] on p "OSHA Training" at bounding box center [24, 97] width 43 height 5
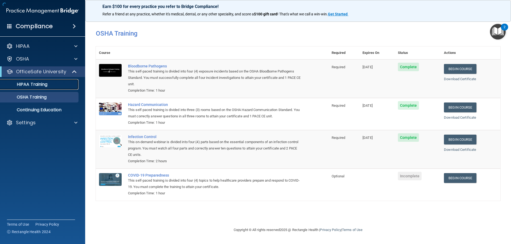
click at [38, 86] on p "HIPAA Training" at bounding box center [25, 84] width 44 height 5
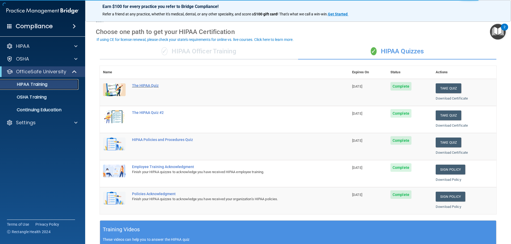
scroll to position [27, 0]
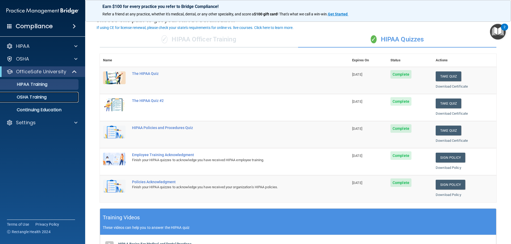
click at [41, 99] on p "OSHA Training" at bounding box center [24, 97] width 43 height 5
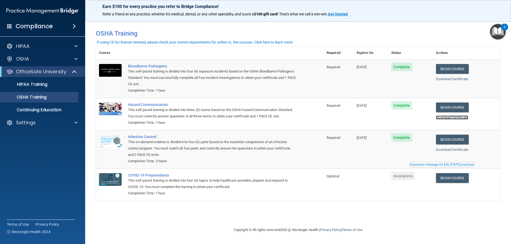
click at [448, 119] on link "Download Certificate" at bounding box center [452, 118] width 32 height 4
click at [52, 88] on link "HIPAA Training" at bounding box center [37, 84] width 84 height 11
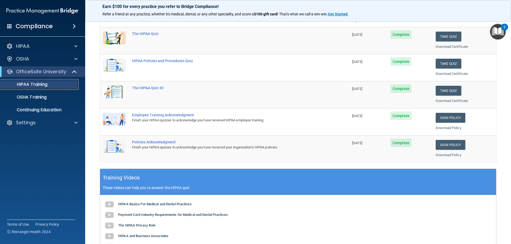
scroll to position [80, 0]
